Goal: Task Accomplishment & Management: Manage account settings

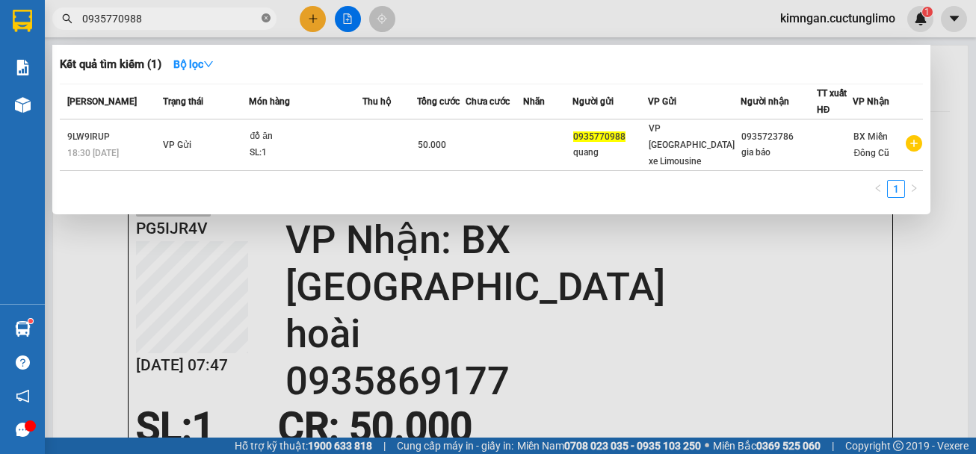
click at [264, 19] on icon "close-circle" at bounding box center [265, 17] width 9 height 9
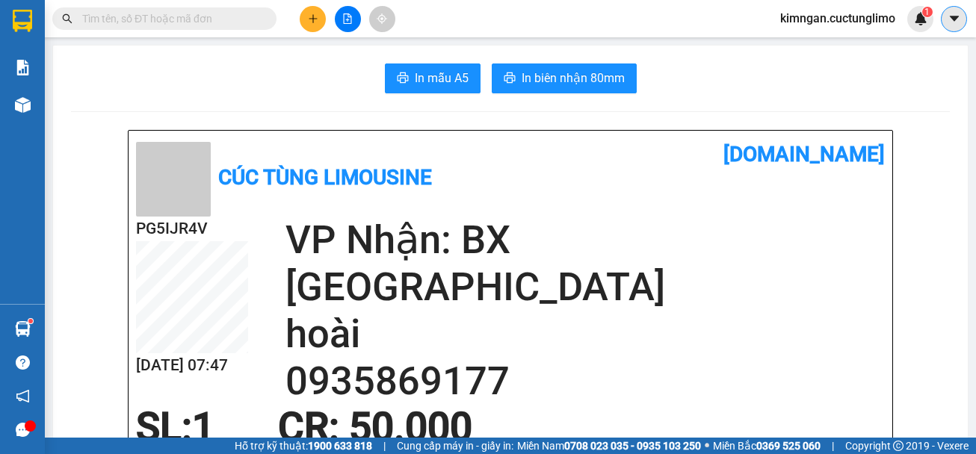
click at [947, 18] on icon "caret-down" at bounding box center [953, 18] width 13 height 13
click at [860, 20] on span "kimngan.cuctunglimo" at bounding box center [837, 18] width 139 height 19
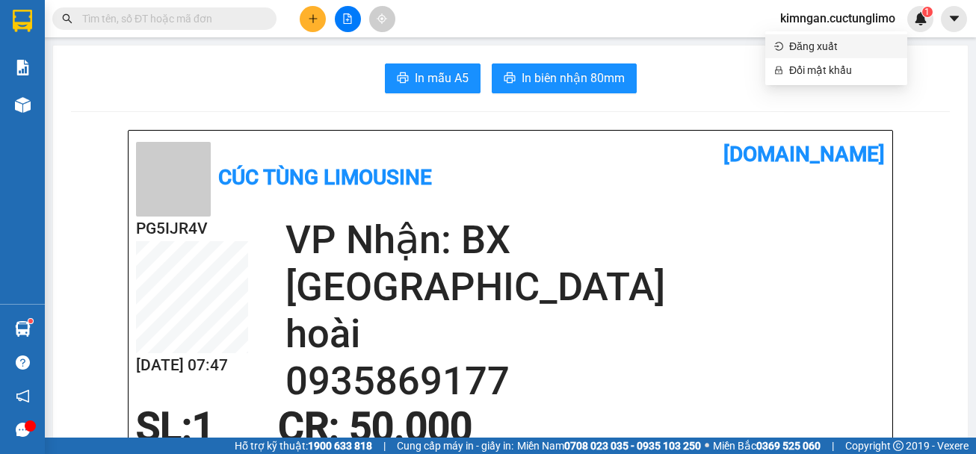
drag, startPoint x: 813, startPoint y: 42, endPoint x: 787, endPoint y: 28, distance: 29.7
click at [811, 42] on span "Đăng xuất" at bounding box center [843, 46] width 109 height 16
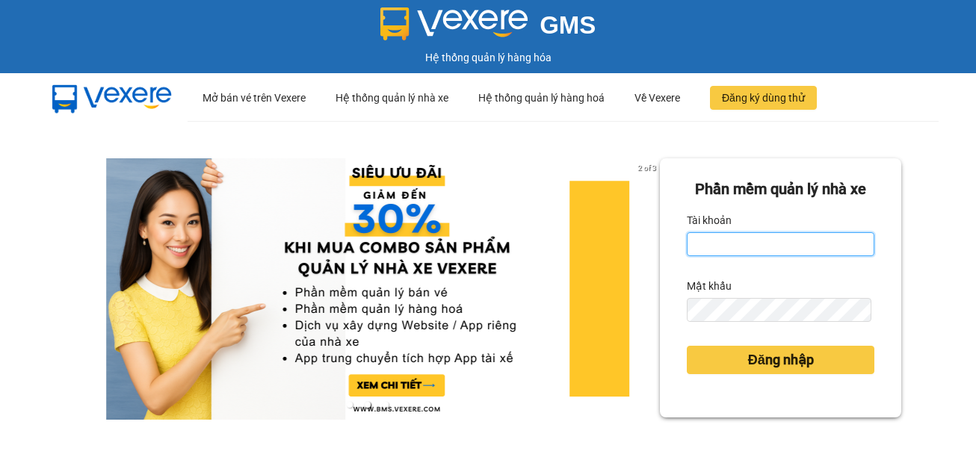
type input "hanh.cuctunglimo"
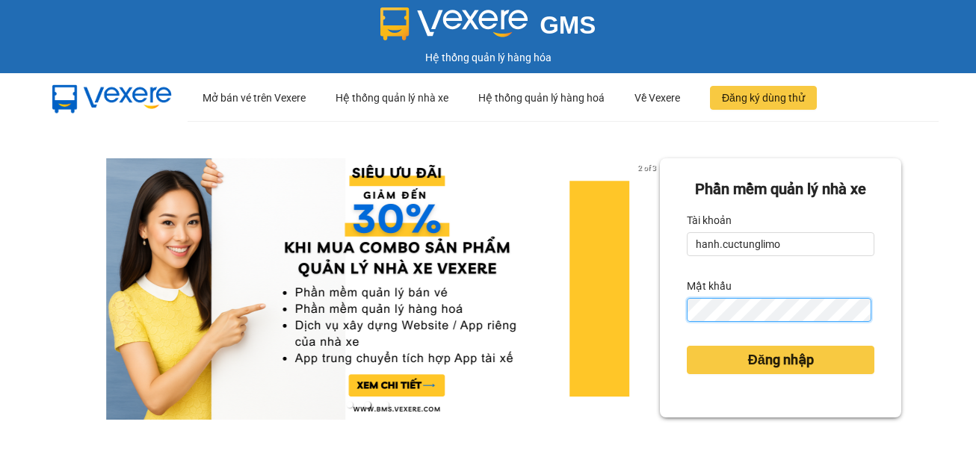
click at [686, 346] on button "Đăng nhập" at bounding box center [779, 360] width 187 height 28
